Goal: Find specific page/section: Find specific page/section

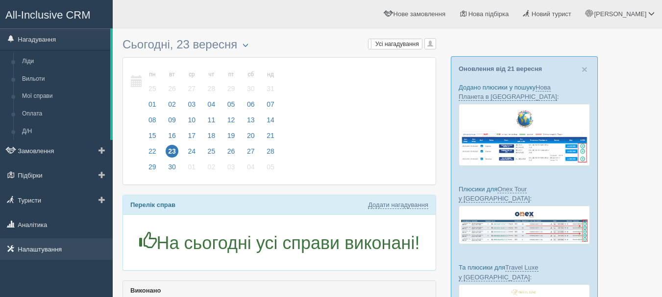
click at [81, 254] on link "Налаштування" at bounding box center [56, 250] width 113 height 22
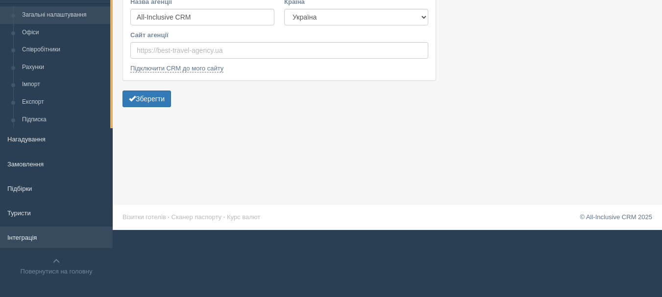
scroll to position [72, 0]
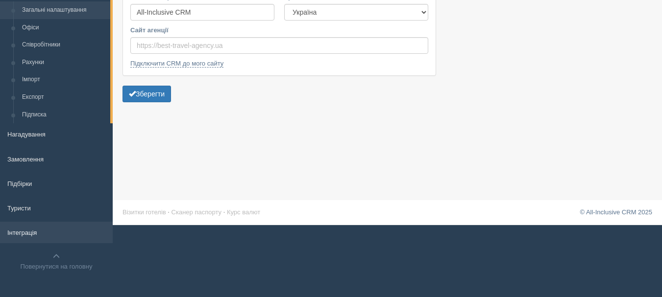
click at [61, 232] on link "Інтеграція" at bounding box center [56, 233] width 113 height 22
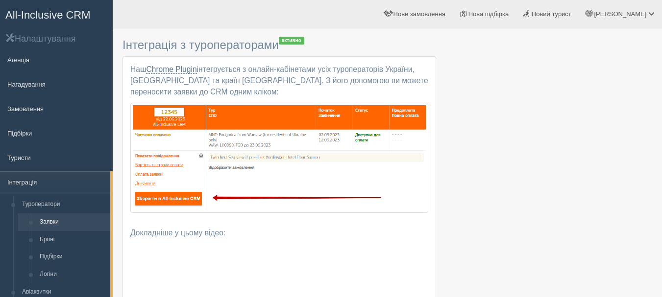
click at [78, 7] on link "All-Inclusive CRM" at bounding box center [56, 13] width 112 height 27
